Goal: Navigation & Orientation: Find specific page/section

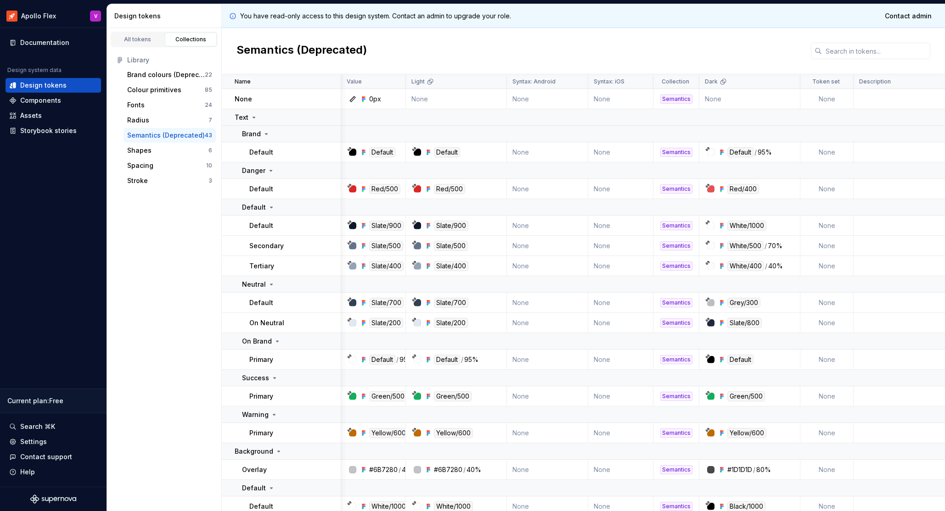
scroll to position [59, 1]
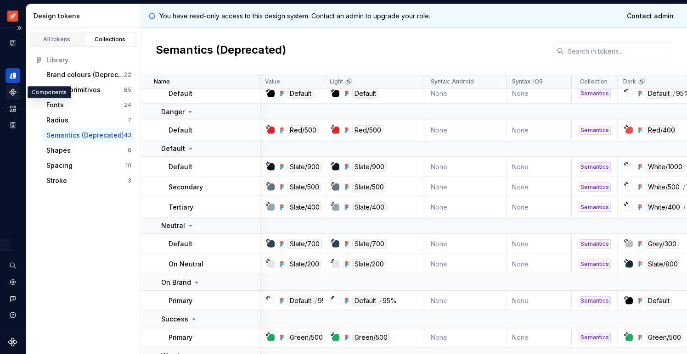
click at [11, 91] on icon "Components" at bounding box center [13, 92] width 8 height 8
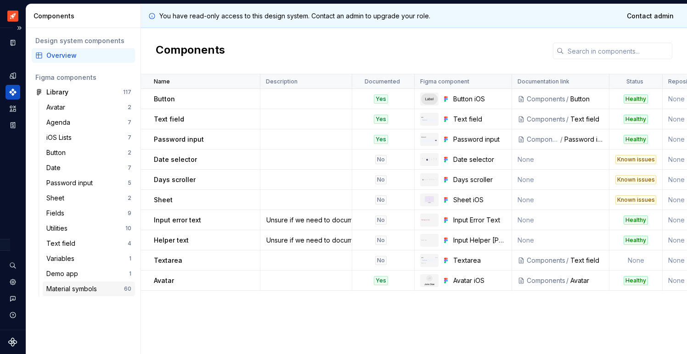
click at [87, 291] on div "Material symbols" at bounding box center [73, 289] width 54 height 9
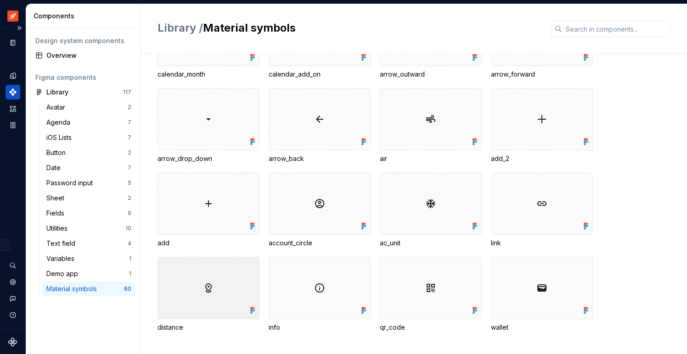
scroll to position [996, 0]
click at [15, 109] on icon "Assets" at bounding box center [13, 109] width 6 height 6
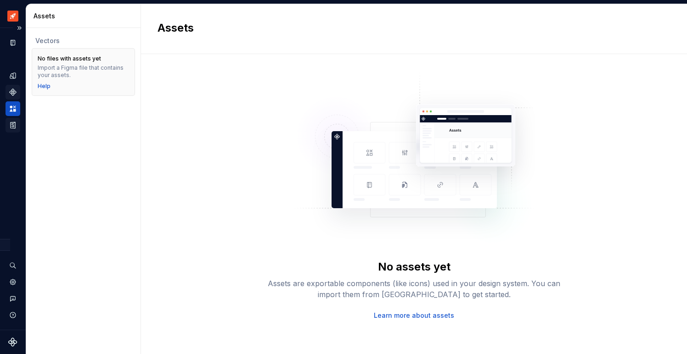
click at [12, 126] on icon "Storybook stories" at bounding box center [13, 125] width 8 height 8
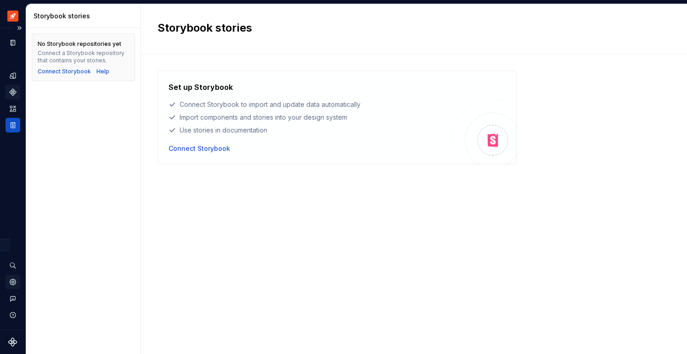
click at [13, 283] on icon "Settings" at bounding box center [13, 282] width 8 height 8
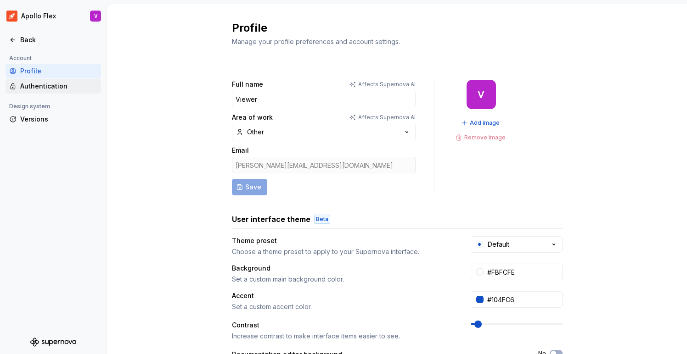
click at [41, 85] on div "Authentication" at bounding box center [58, 86] width 77 height 9
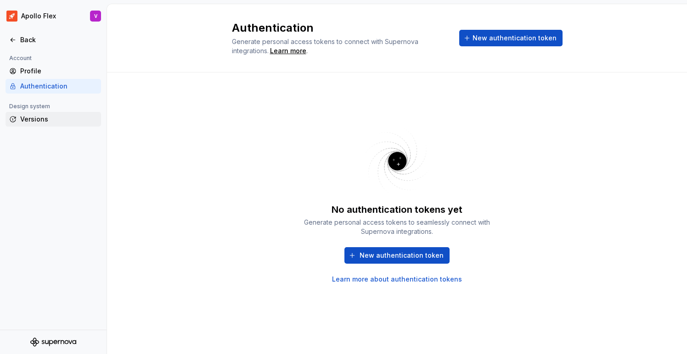
click at [45, 117] on div "Versions" at bounding box center [58, 119] width 77 height 9
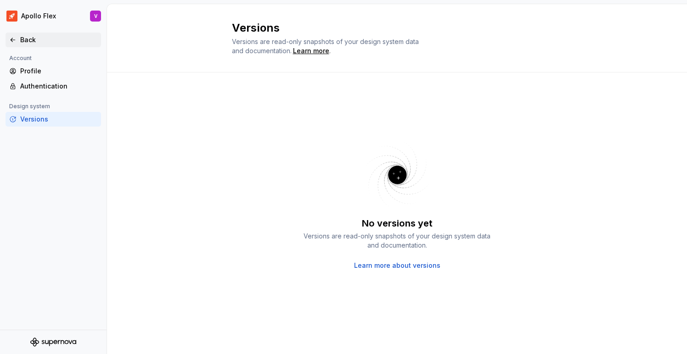
click at [23, 38] on div "Back" at bounding box center [58, 39] width 77 height 9
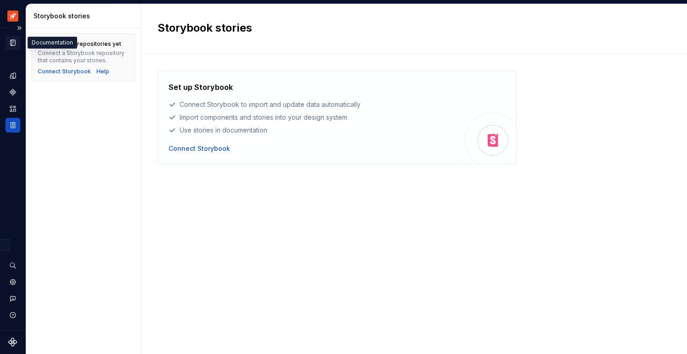
click at [13, 43] on icon "Documentation" at bounding box center [14, 42] width 4 height 5
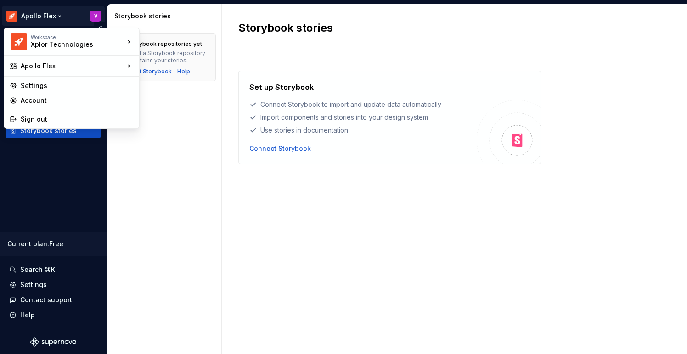
click at [59, 15] on html "Apollo Flex V Documentation Design system data Design tokens Components Assets …" at bounding box center [343, 177] width 687 height 354
click at [47, 119] on div "Sign out" at bounding box center [77, 119] width 113 height 9
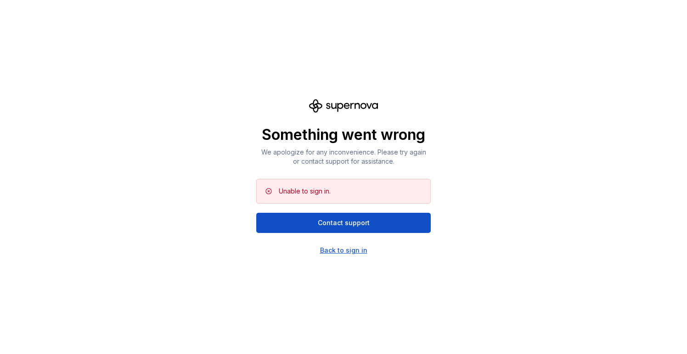
click at [342, 253] on div "Back to sign in" at bounding box center [343, 250] width 47 height 9
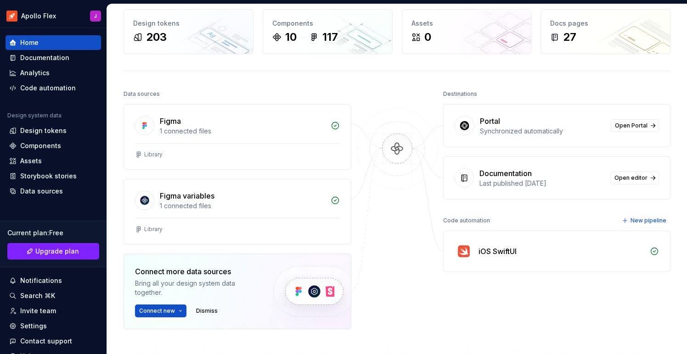
scroll to position [57, 0]
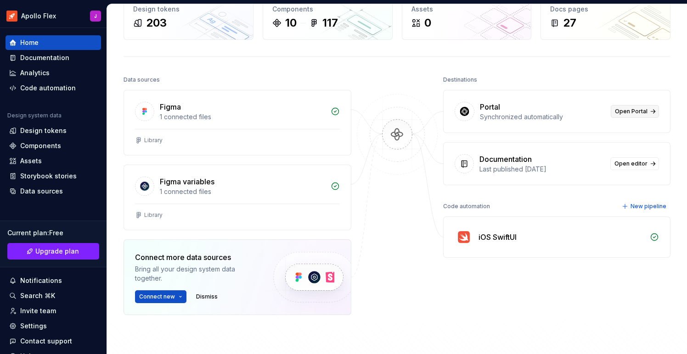
click at [638, 111] on span "Open Portal" at bounding box center [631, 111] width 33 height 7
click at [639, 163] on span "Open editor" at bounding box center [630, 163] width 33 height 7
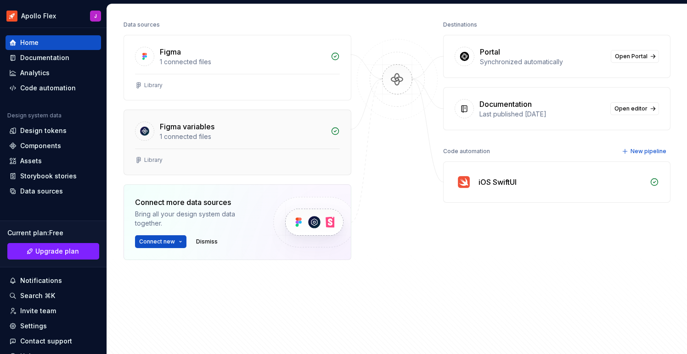
scroll to position [113, 0]
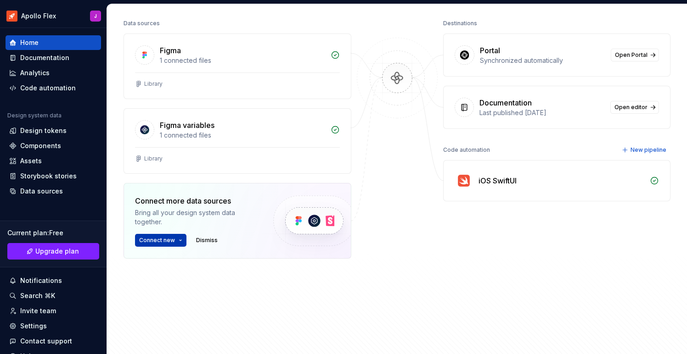
click at [179, 240] on button "Connect new" at bounding box center [160, 240] width 51 height 13
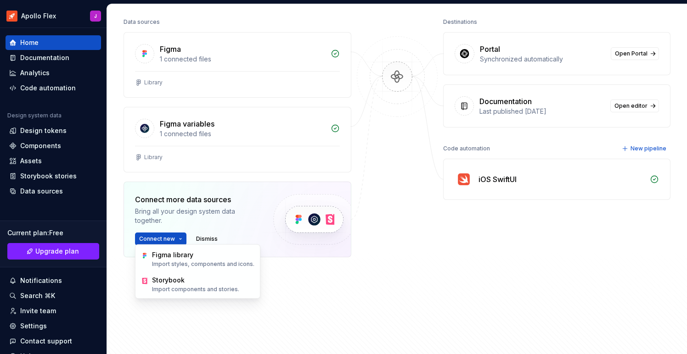
scroll to position [117, 0]
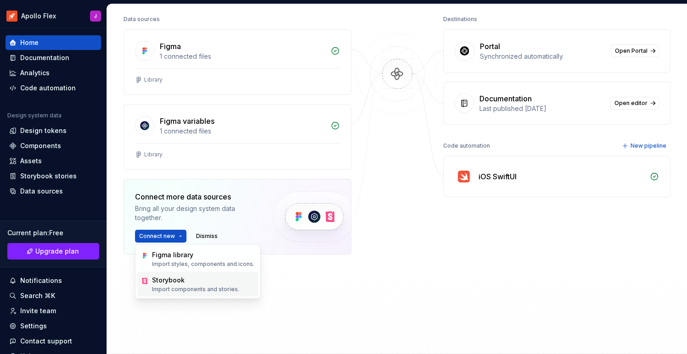
click at [175, 282] on div "Storybook" at bounding box center [195, 280] width 87 height 9
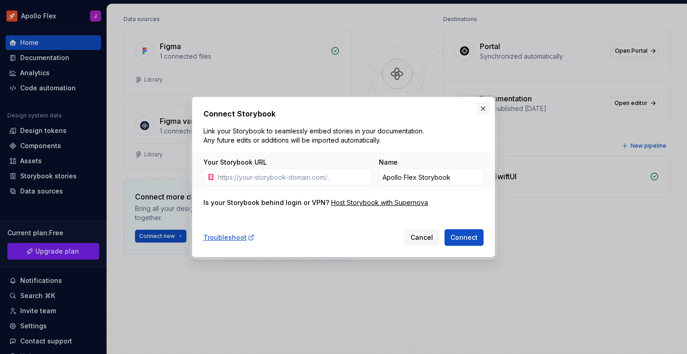
click at [484, 108] on button "button" at bounding box center [482, 108] width 13 height 13
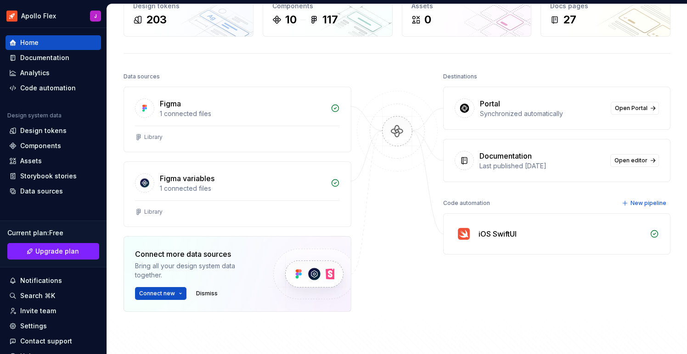
scroll to position [65, 0]
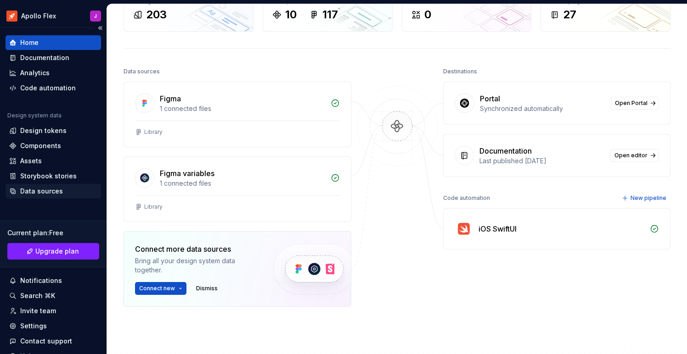
click at [61, 192] on div "Data sources" at bounding box center [53, 191] width 88 height 9
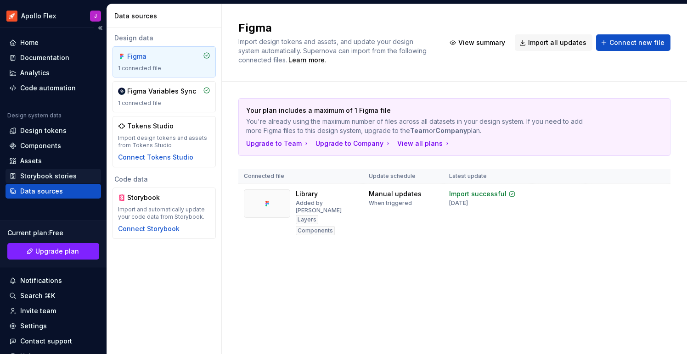
click at [30, 177] on div "Storybook stories" at bounding box center [48, 176] width 56 height 9
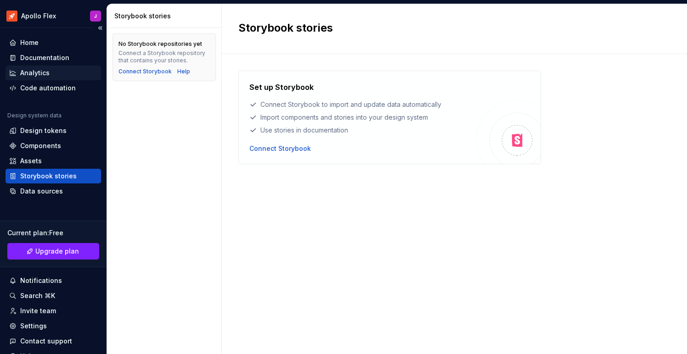
click at [28, 72] on div "Analytics" at bounding box center [34, 72] width 29 height 9
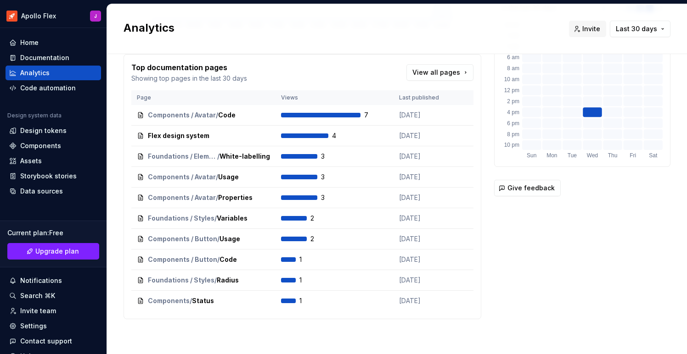
scroll to position [235, 0]
click at [31, 60] on div "Documentation" at bounding box center [44, 57] width 49 height 9
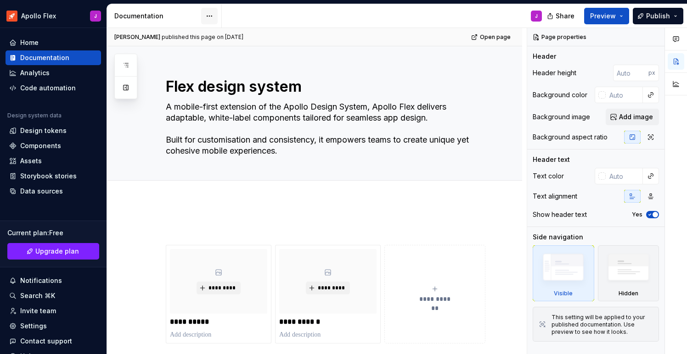
click at [210, 17] on html "Apollo Flex J Home Documentation Analytics Code automation Design system data D…" at bounding box center [343, 177] width 687 height 354
click at [153, 123] on html "Apollo Flex J Home Documentation Analytics Code automation Design system data D…" at bounding box center [343, 177] width 687 height 354
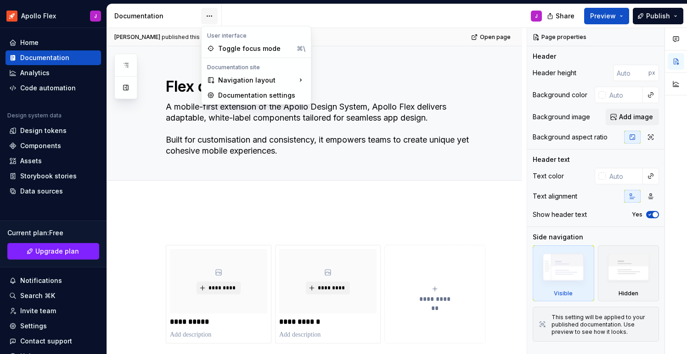
click at [210, 16] on html "Apollo Flex J Home Documentation Analytics Code automation Design system data D…" at bounding box center [343, 177] width 687 height 354
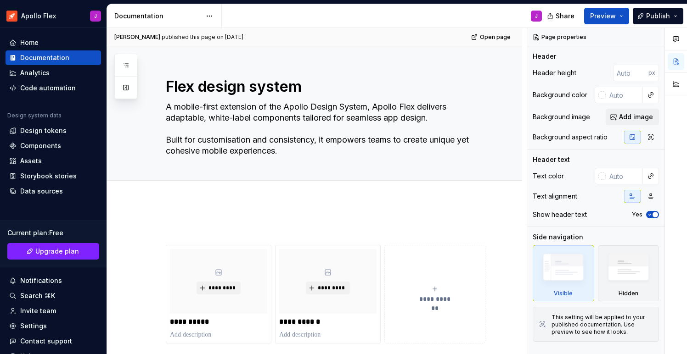
drag, startPoint x: 149, startPoint y: 205, endPoint x: 154, endPoint y: 204, distance: 4.7
click at [150, 205] on html "Apollo Flex J Home Documentation Analytics Code automation Design system data D…" at bounding box center [343, 177] width 687 height 354
type textarea "*"
